Goal: Check status

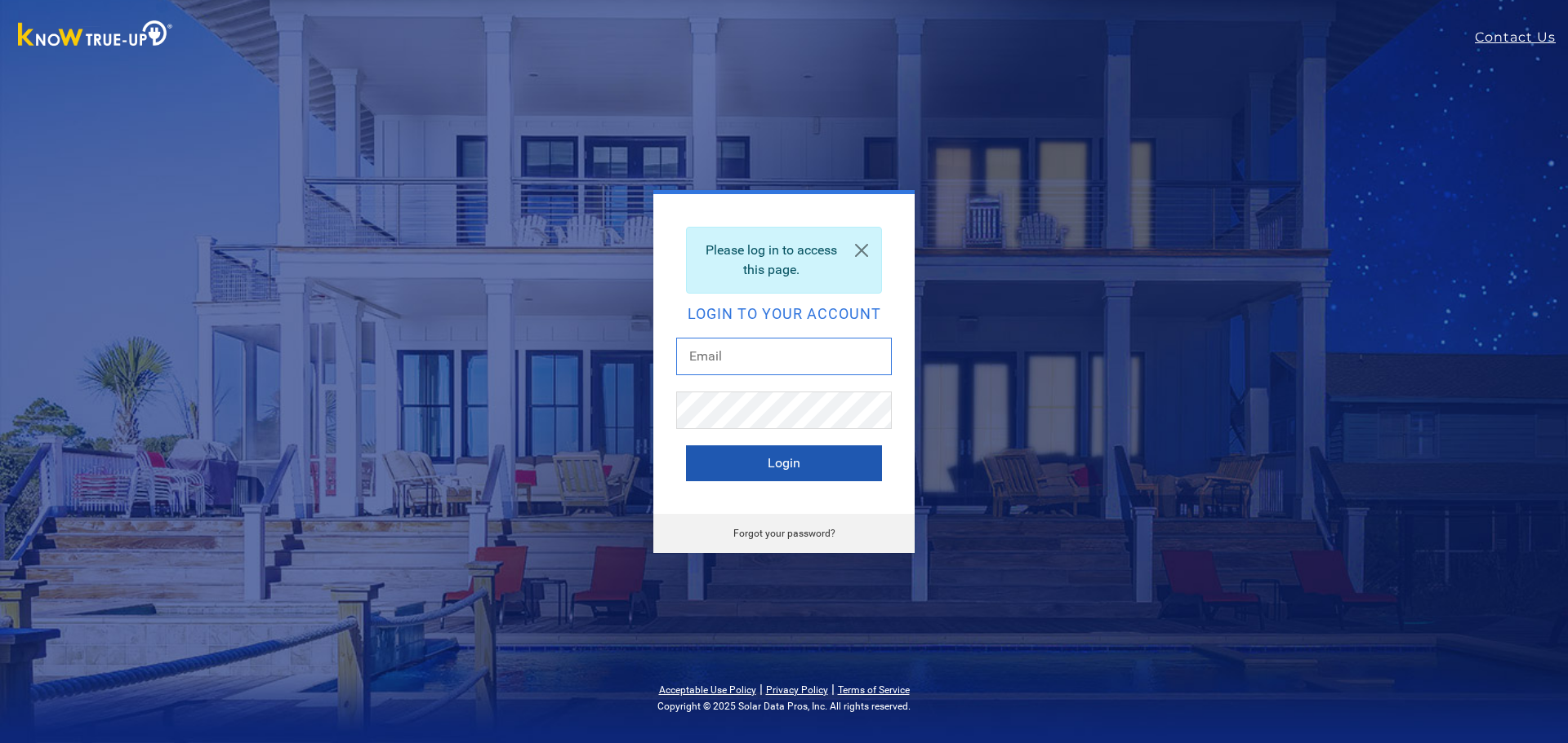
type input "[EMAIL_ADDRESS][DOMAIN_NAME]"
click at [781, 458] on button "Login" at bounding box center [784, 463] width 196 height 36
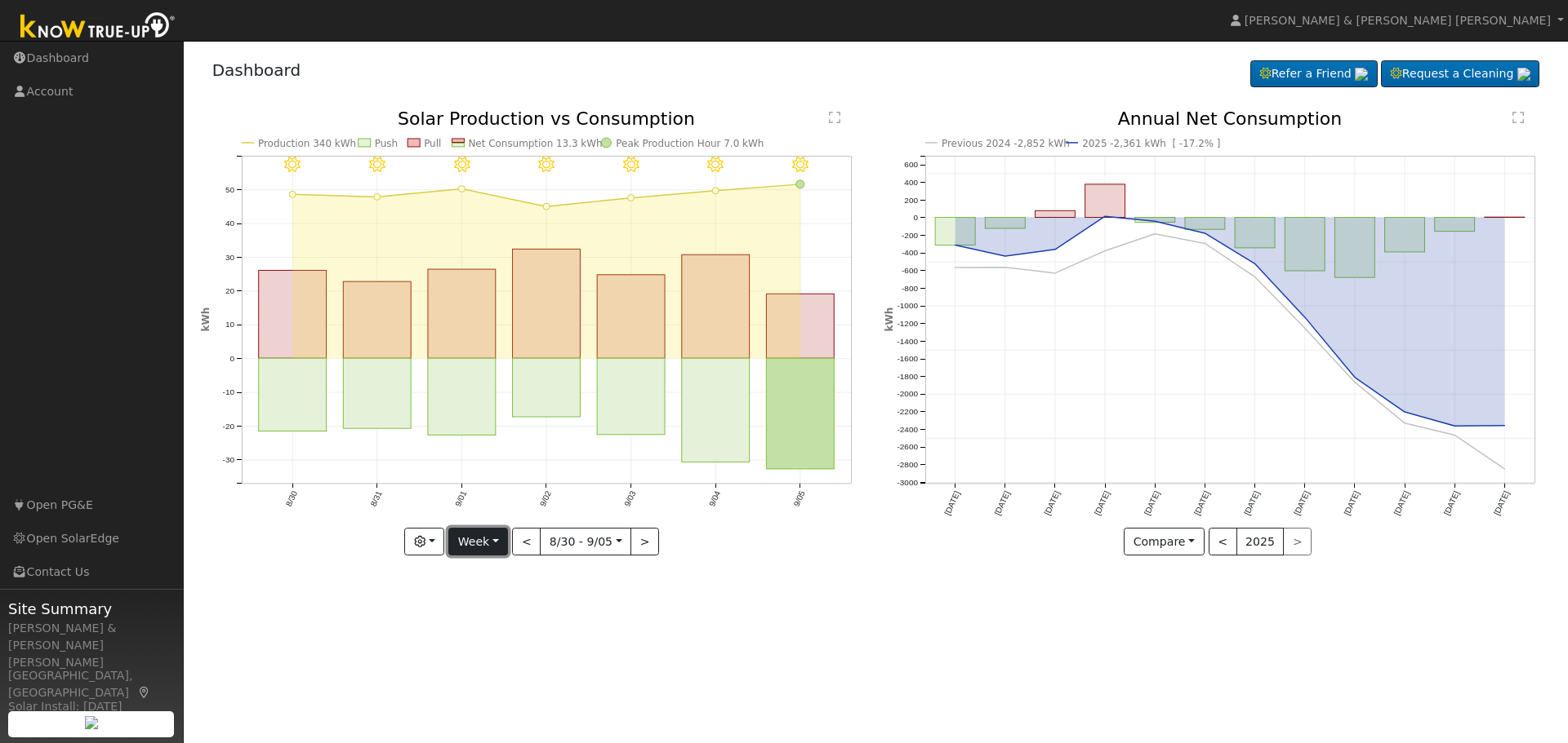
click at [492, 543] on button "Week" at bounding box center [478, 542] width 59 height 28
click at [480, 617] on link "Month" at bounding box center [506, 622] width 114 height 23
type input "[DATE]"
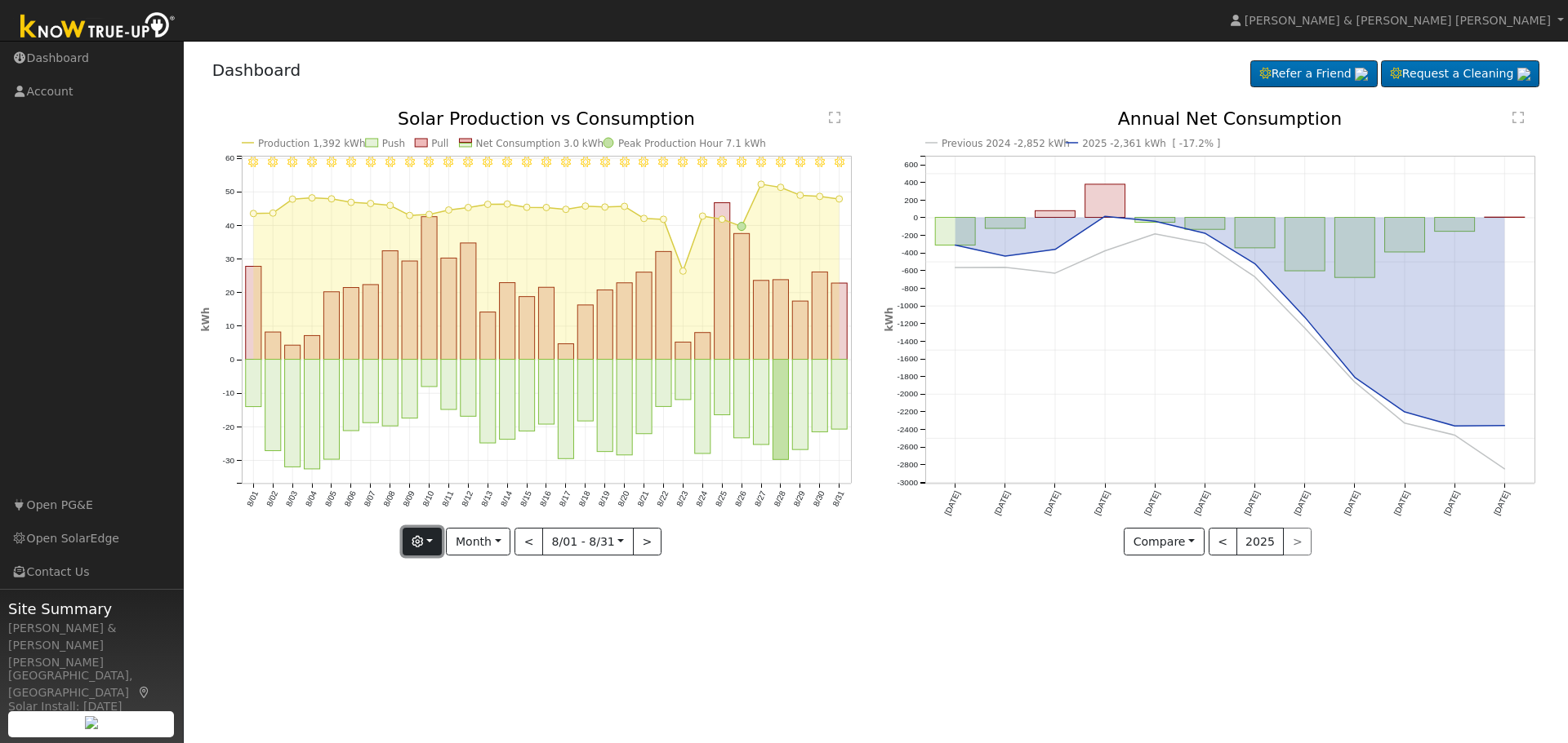
click at [440, 538] on button "button" at bounding box center [423, 542] width 40 height 28
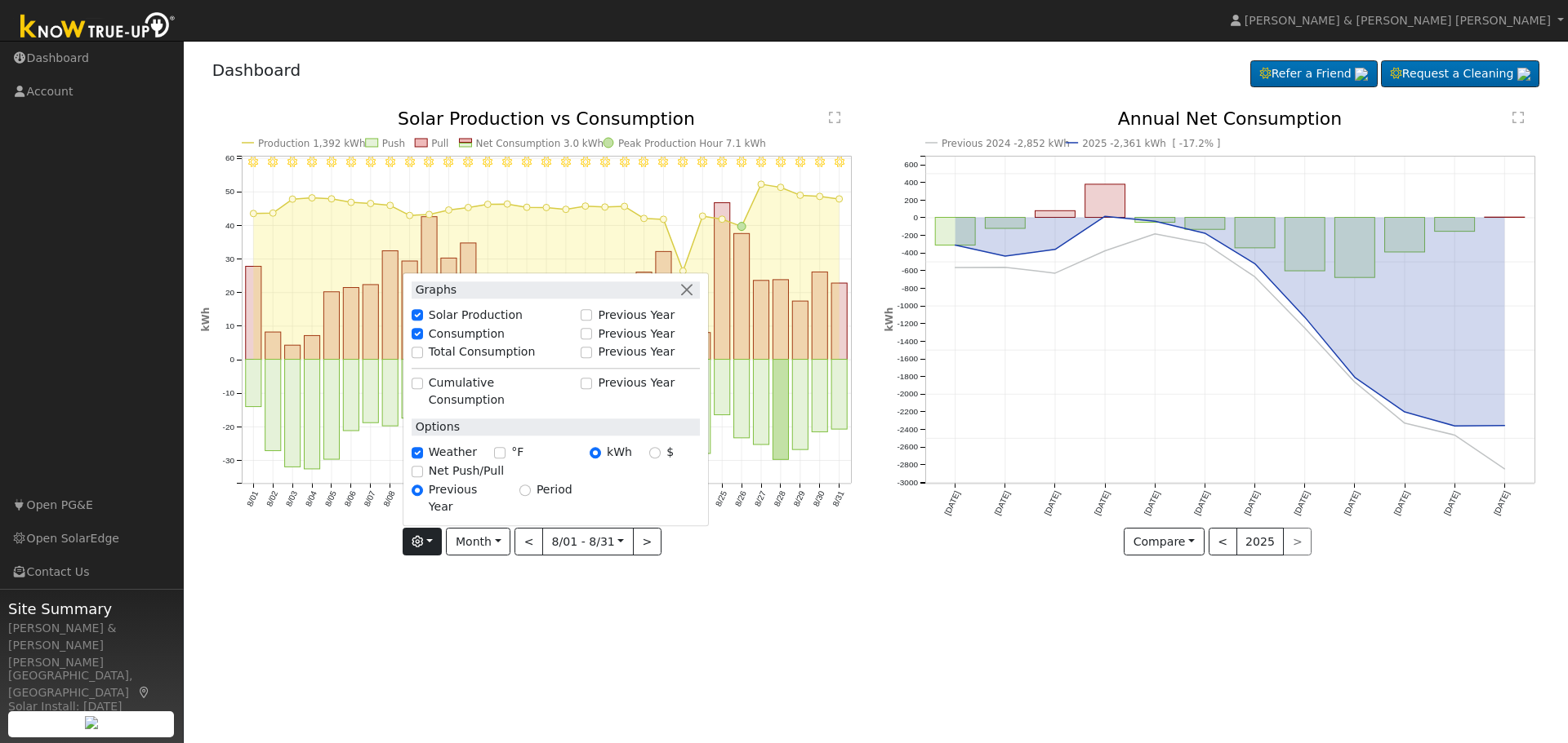
click at [451, 361] on label "Total Consumption" at bounding box center [482, 353] width 107 height 17
click at [423, 358] on input "Total Consumption" at bounding box center [417, 352] width 11 height 11
checkbox input "true"
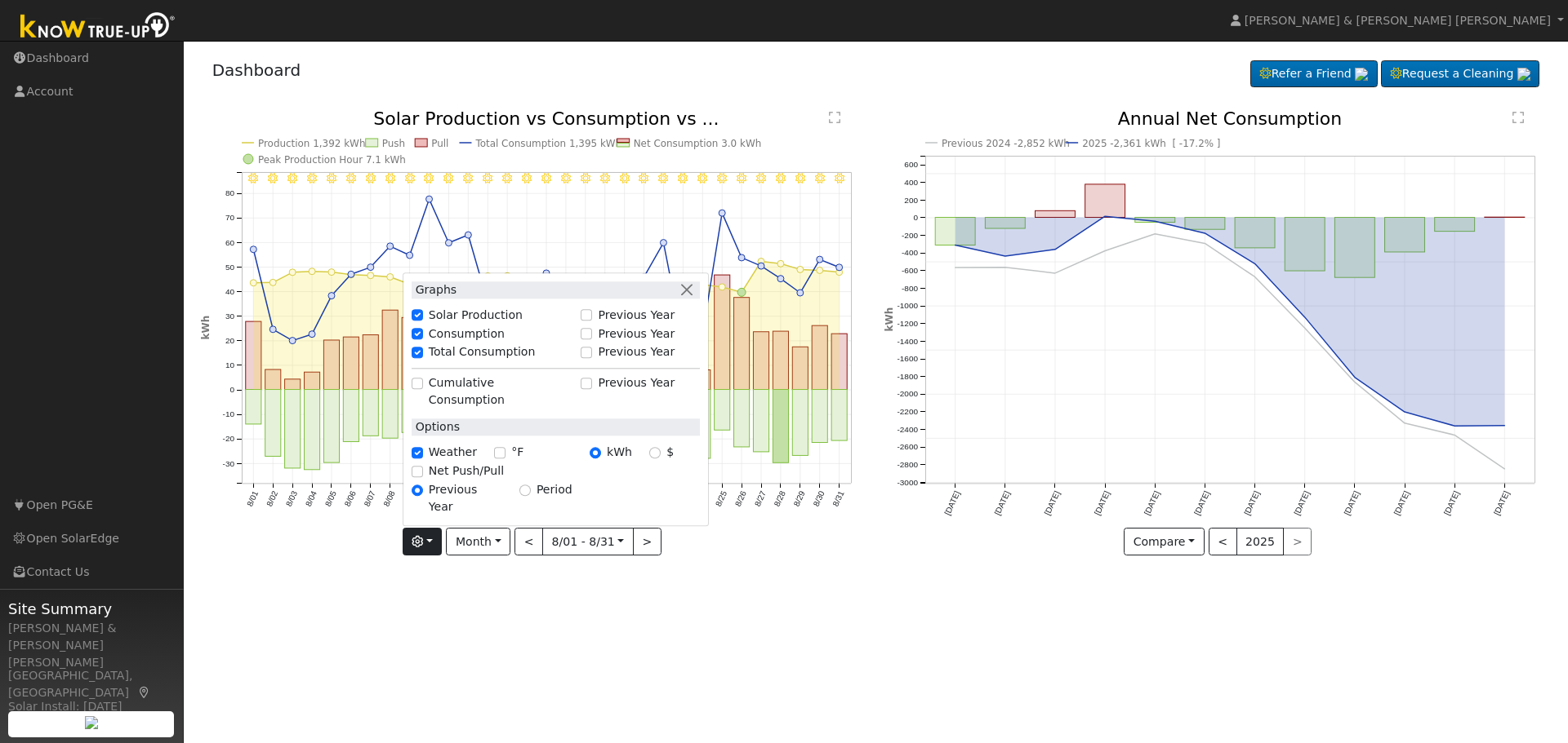
click at [551, 629] on div "User Profile First name Last name Email Email Notifications No Emails No Emails…" at bounding box center [875, 392] width 1384 height 703
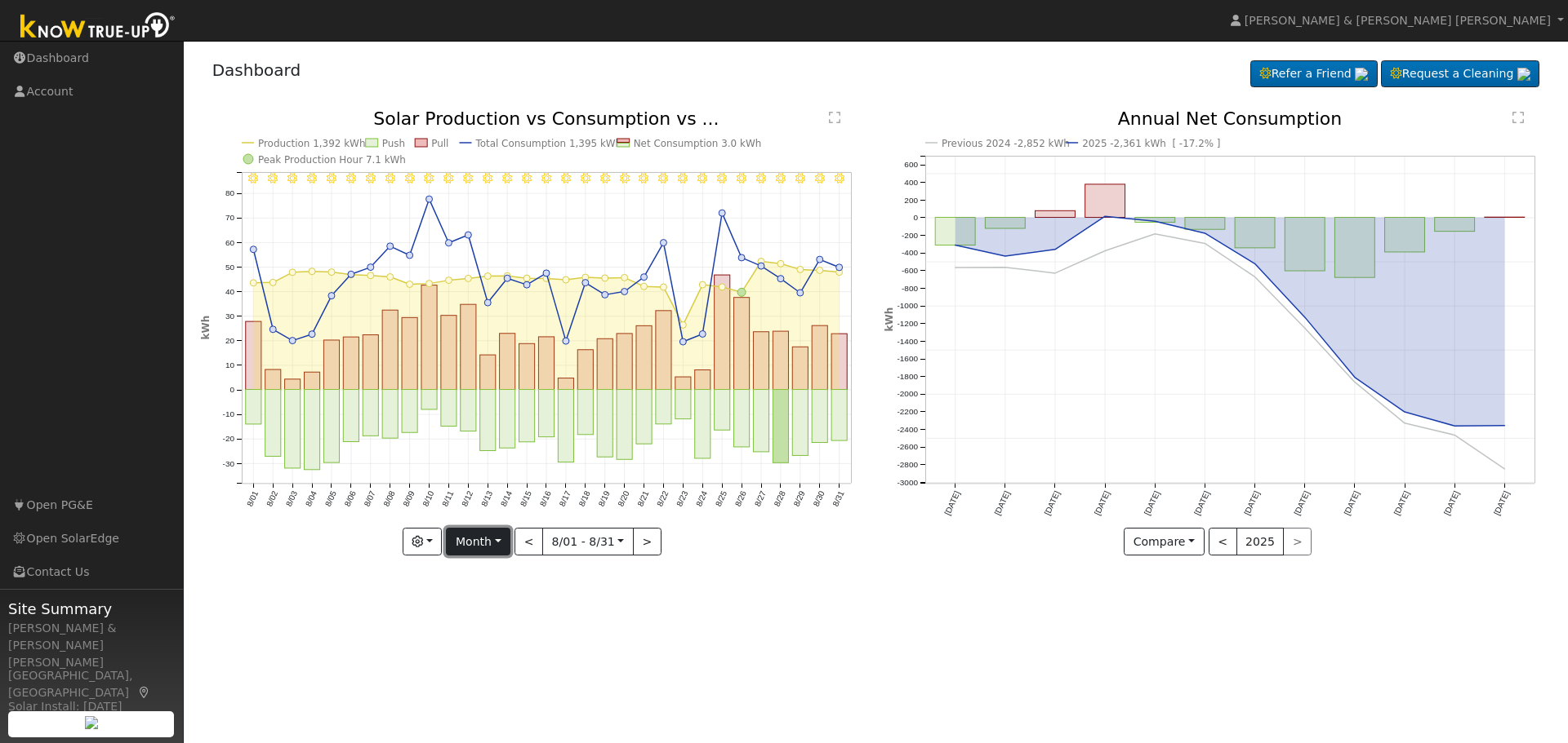
click at [499, 542] on button "Month" at bounding box center [478, 542] width 65 height 28
click at [768, 638] on div "User Profile First name Last name Email Email Notifications No Emails No Emails…" at bounding box center [875, 392] width 1384 height 703
